Goal: Task Accomplishment & Management: Use online tool/utility

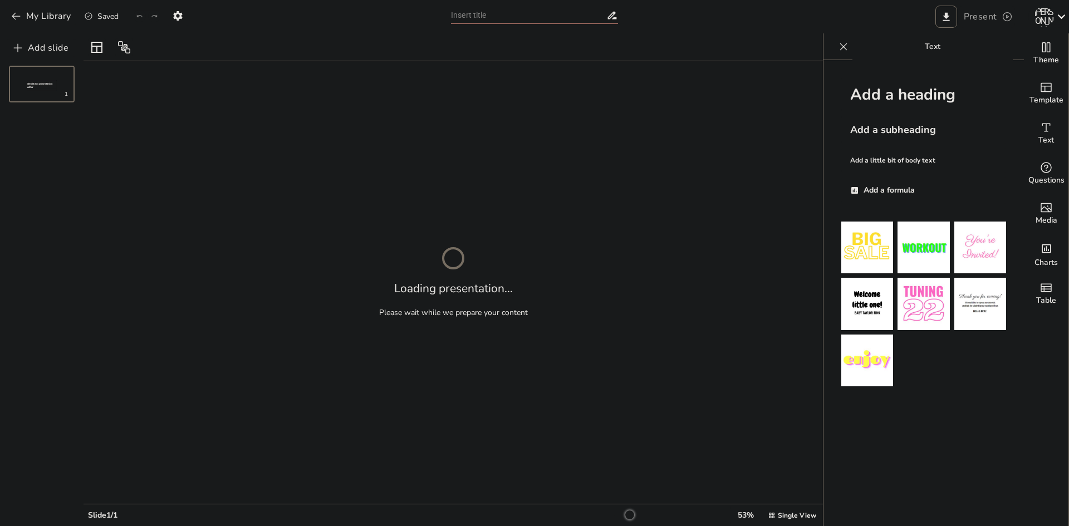
type input "Пошук в Інтернеті. Розширений пошук. Створення списків джерел і закладок"
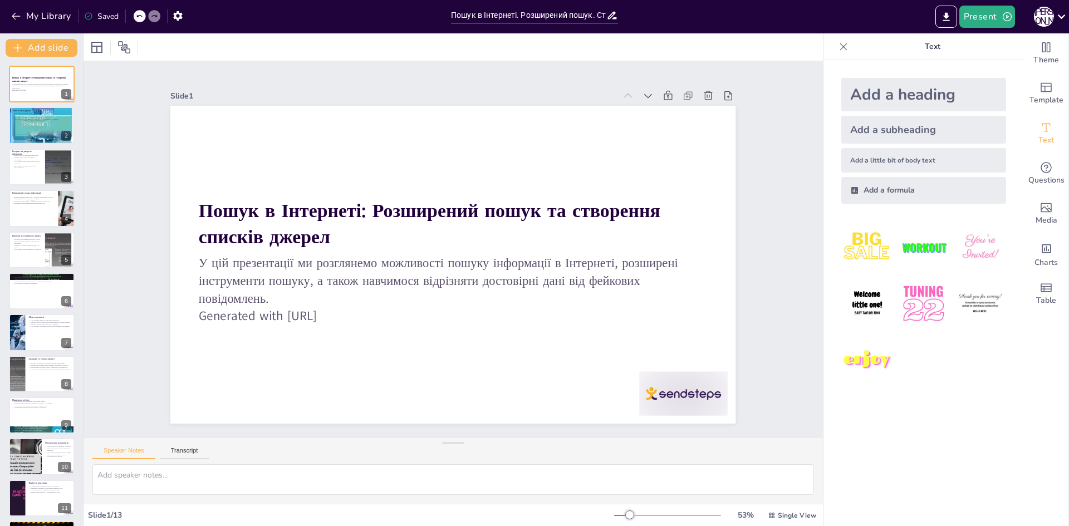
click at [1051, 363] on div "Theme Template Text Questions Media Charts Table" at bounding box center [1046, 279] width 45 height 493
click at [33, 163] on p "Учні повинні знати корисні ресурси для навчання." at bounding box center [27, 162] width 30 height 4
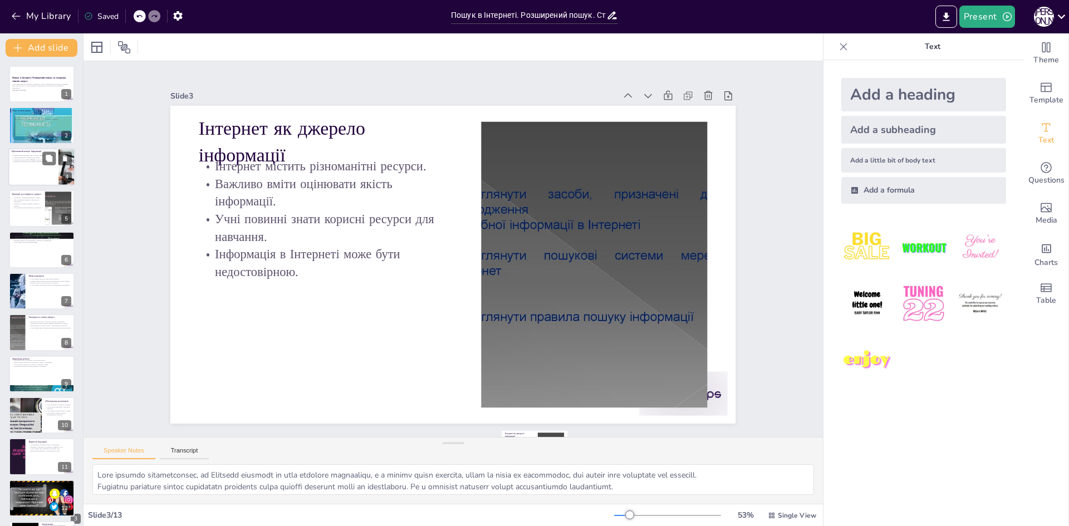
click at [30, 163] on p "Правильне формулювання запитів економить час." at bounding box center [33, 162] width 43 height 2
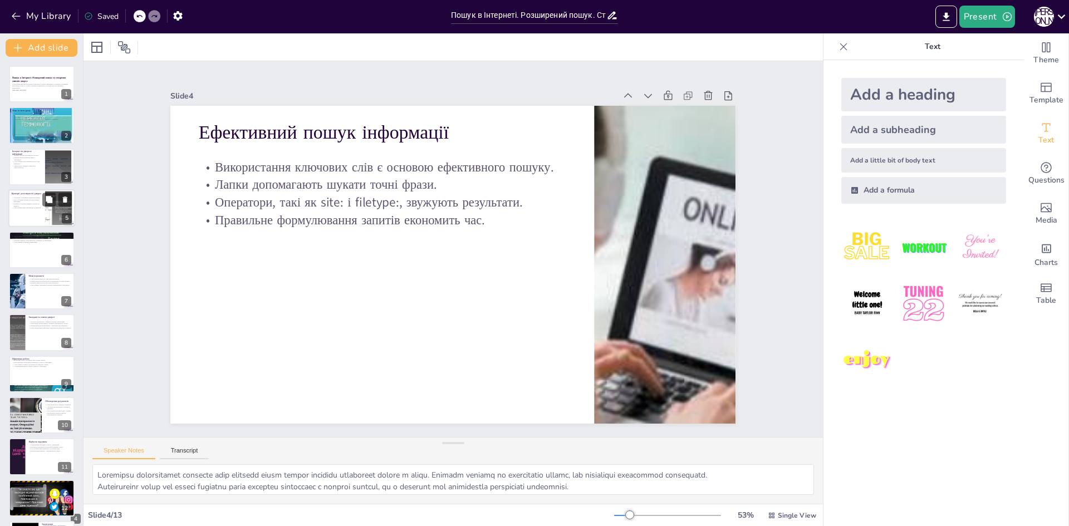
click at [42, 227] on div at bounding box center [41, 208] width 67 height 38
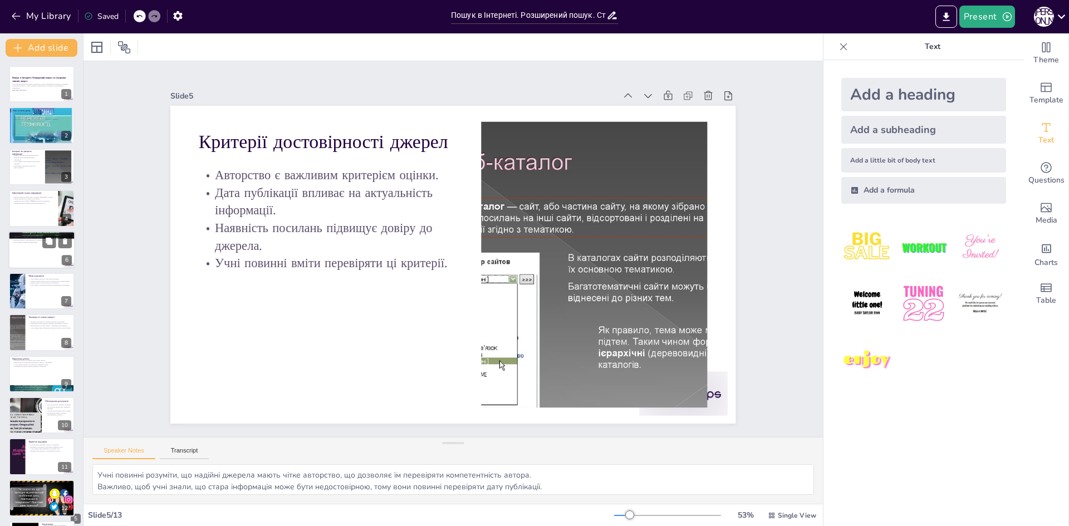
click at [38, 269] on div at bounding box center [41, 250] width 67 height 38
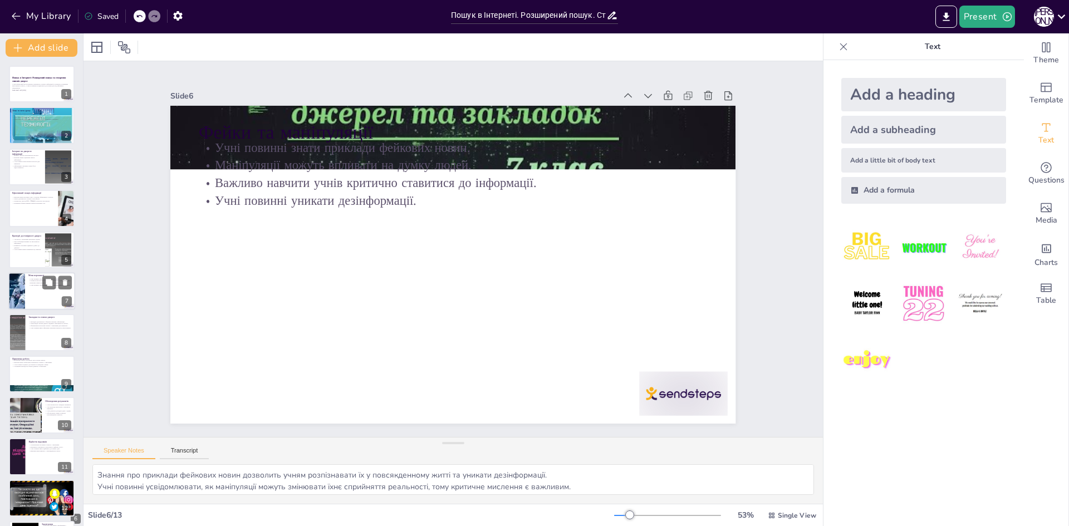
click at [41, 310] on div at bounding box center [41, 291] width 67 height 38
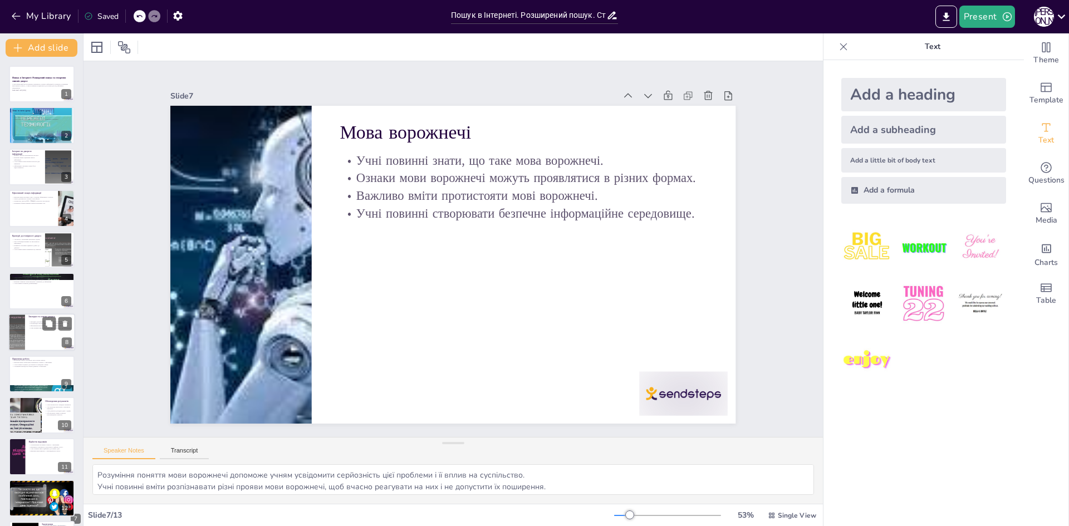
scroll to position [41, 0]
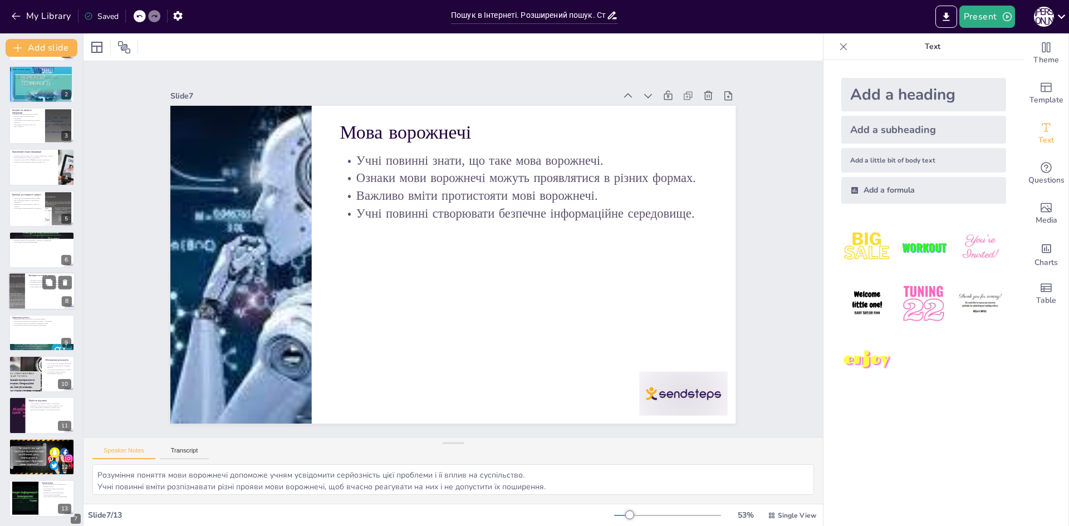
click at [26, 311] on div at bounding box center [41, 292] width 67 height 38
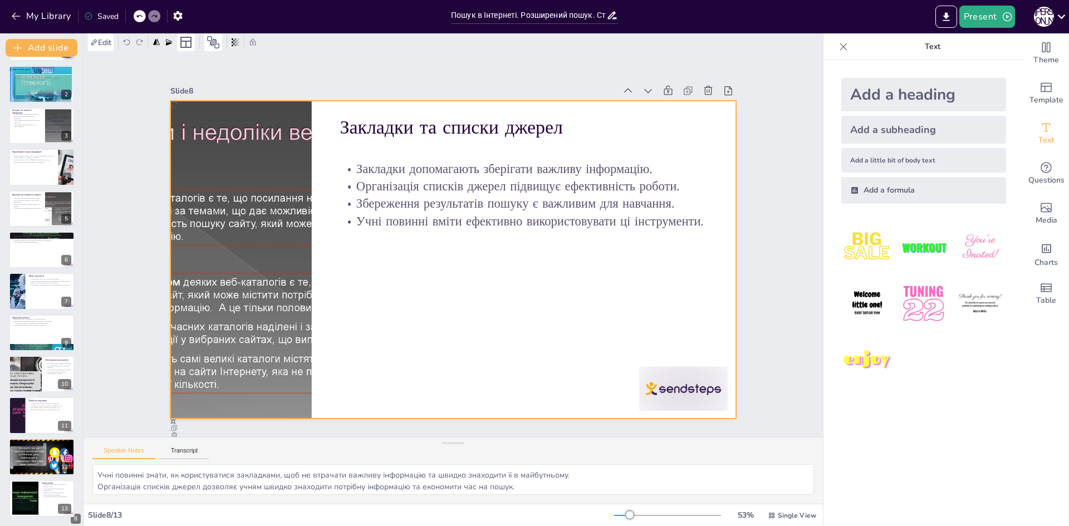
click at [222, 340] on div at bounding box center [240, 237] width 455 height 360
click at [303, 260] on div at bounding box center [241, 260] width 424 height 318
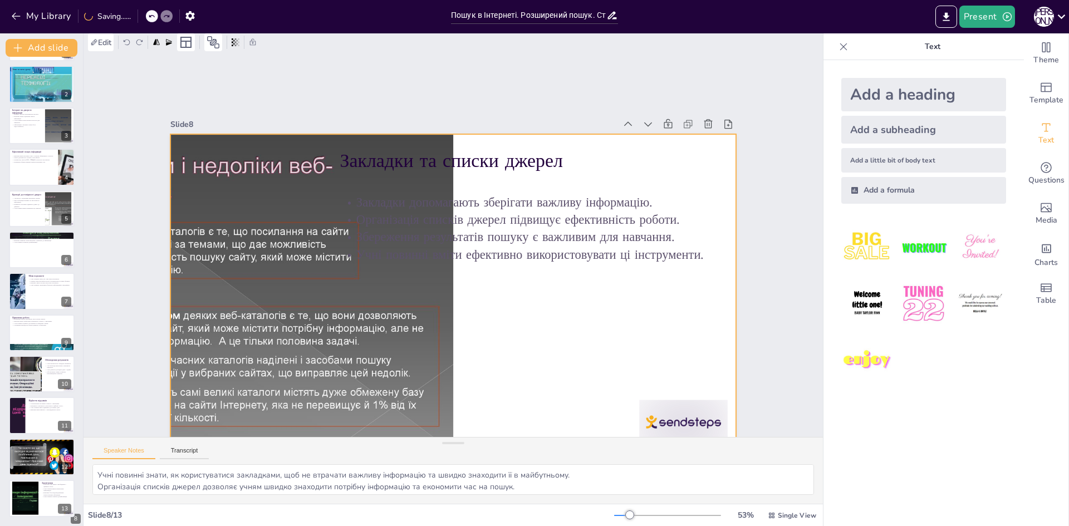
drag, startPoint x: 304, startPoint y: 261, endPoint x: 284, endPoint y: 261, distance: 20.6
click at [284, 101] on div at bounding box center [230, 101] width 121 height 0
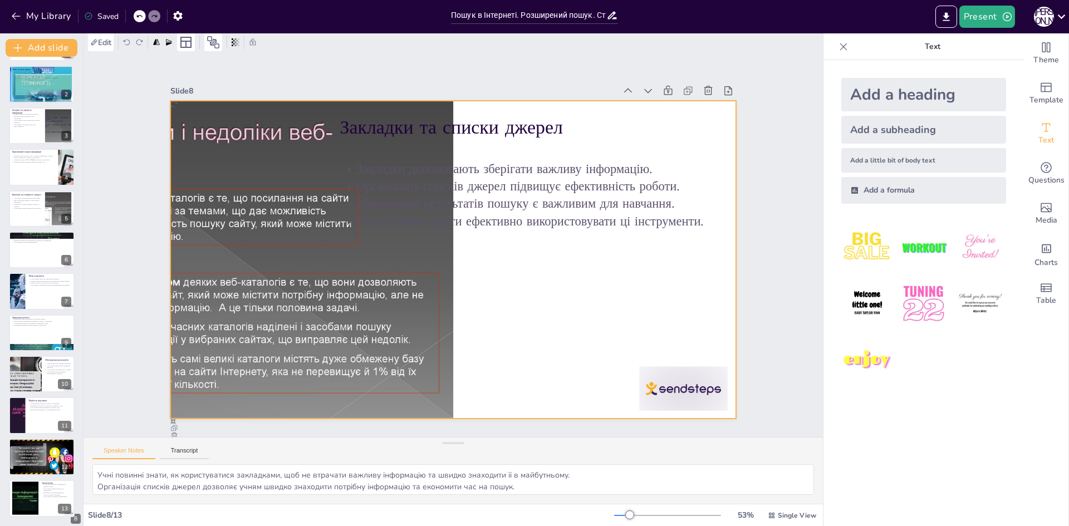
click at [123, 239] on div "Slide 1 Пошук в Інтернеті: Розширений пошук та створення списків джерел У цій п…" at bounding box center [452, 244] width 739 height 386
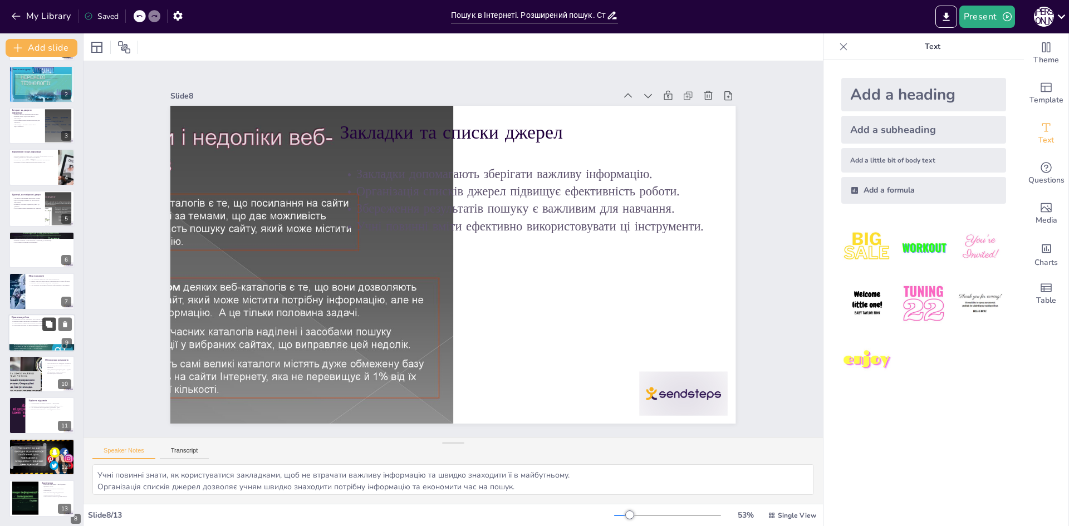
click at [44, 322] on button at bounding box center [48, 323] width 13 height 13
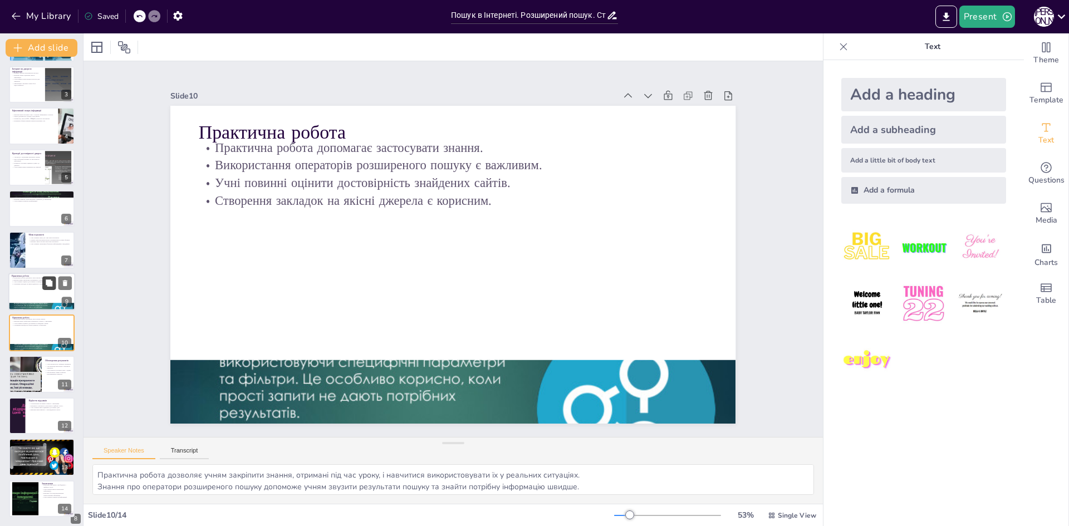
scroll to position [124, 0]
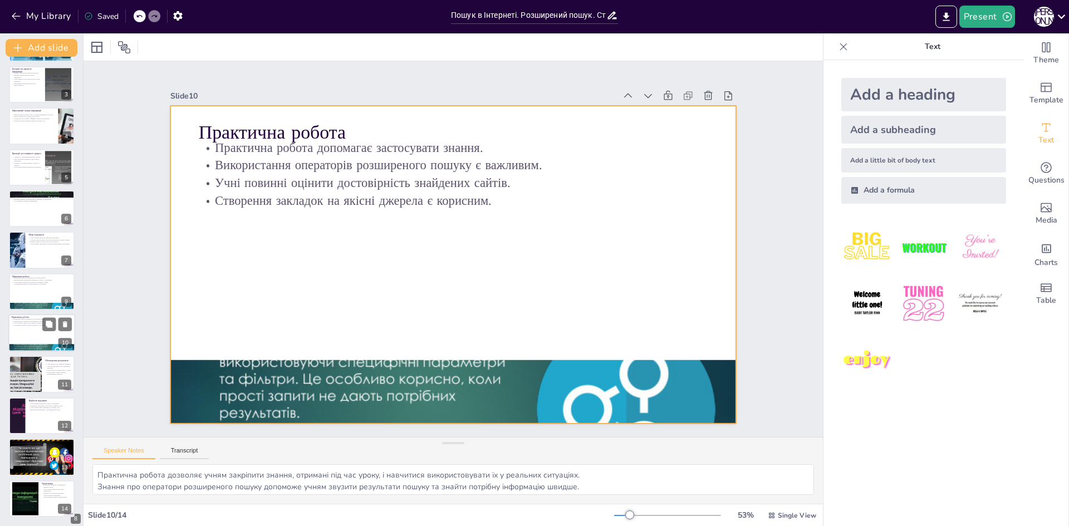
click at [40, 336] on div at bounding box center [41, 333] width 67 height 38
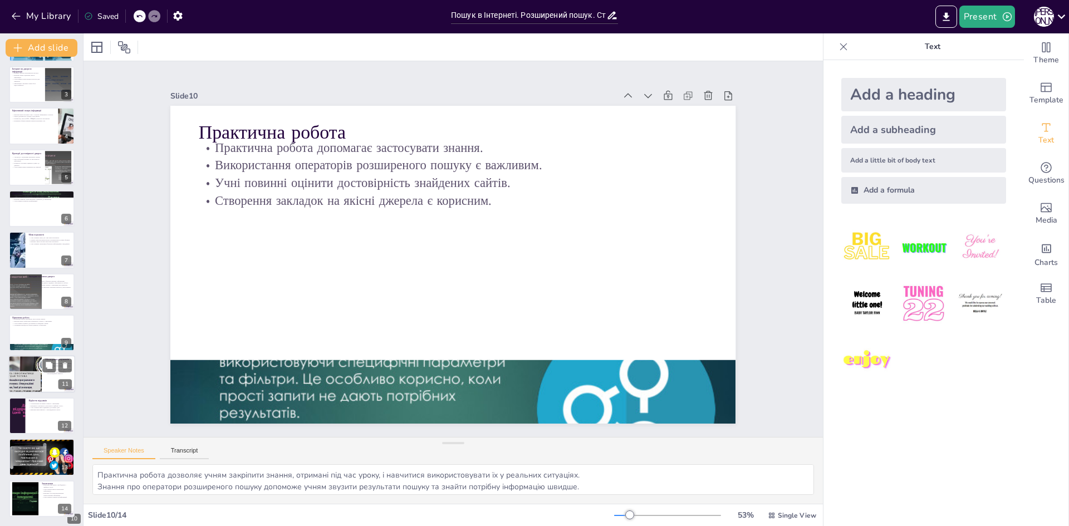
click at [40, 364] on div at bounding box center [25, 375] width 67 height 38
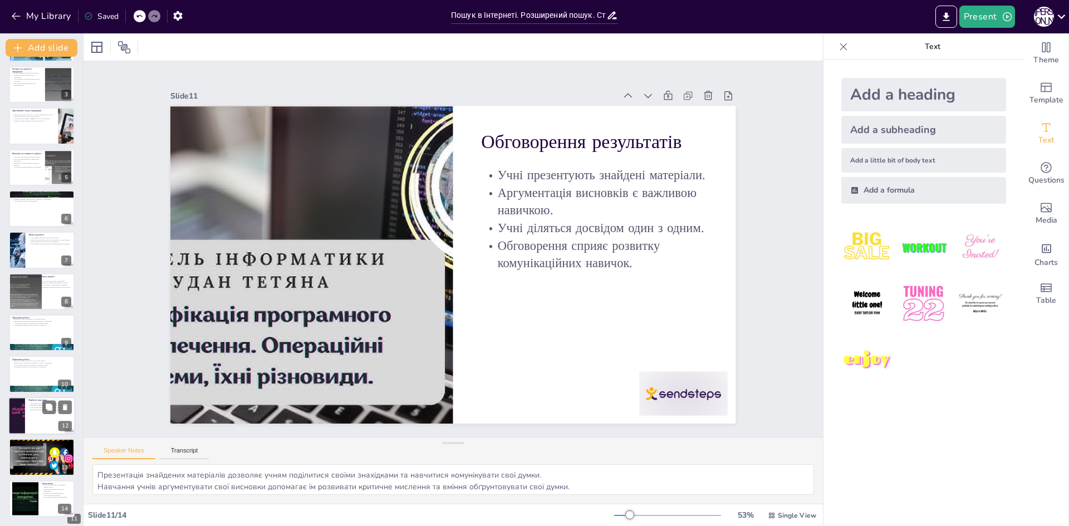
click at [37, 417] on div at bounding box center [41, 416] width 67 height 38
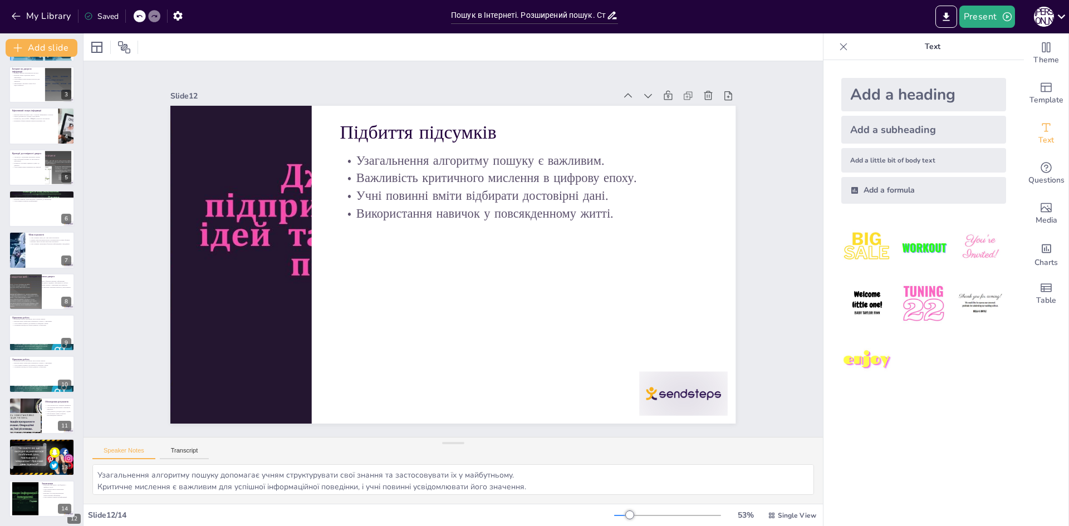
click at [30, 478] on div "Пошук в Інтернеті: Розширений пошук та створення списків джерел У цій презентац…" at bounding box center [41, 250] width 83 height 534
click at [30, 467] on div at bounding box center [41, 457] width 67 height 38
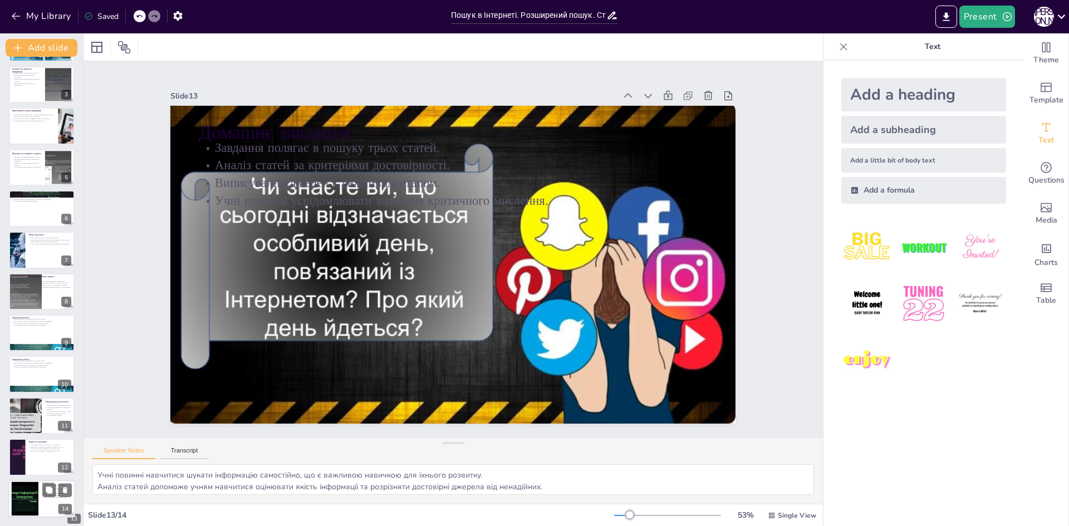
click at [26, 509] on div at bounding box center [24, 498] width 45 height 34
type textarea "Важливо, щоб учні зрозуміли, що критичне мислення є необхідним для їхнього успі…"
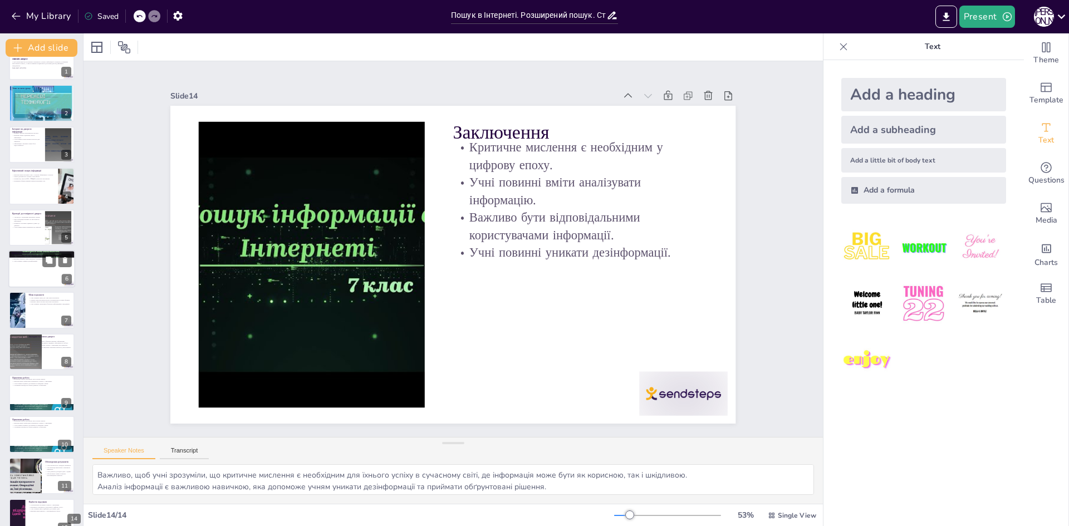
scroll to position [0, 0]
